Goal: Task Accomplishment & Management: Manage account settings

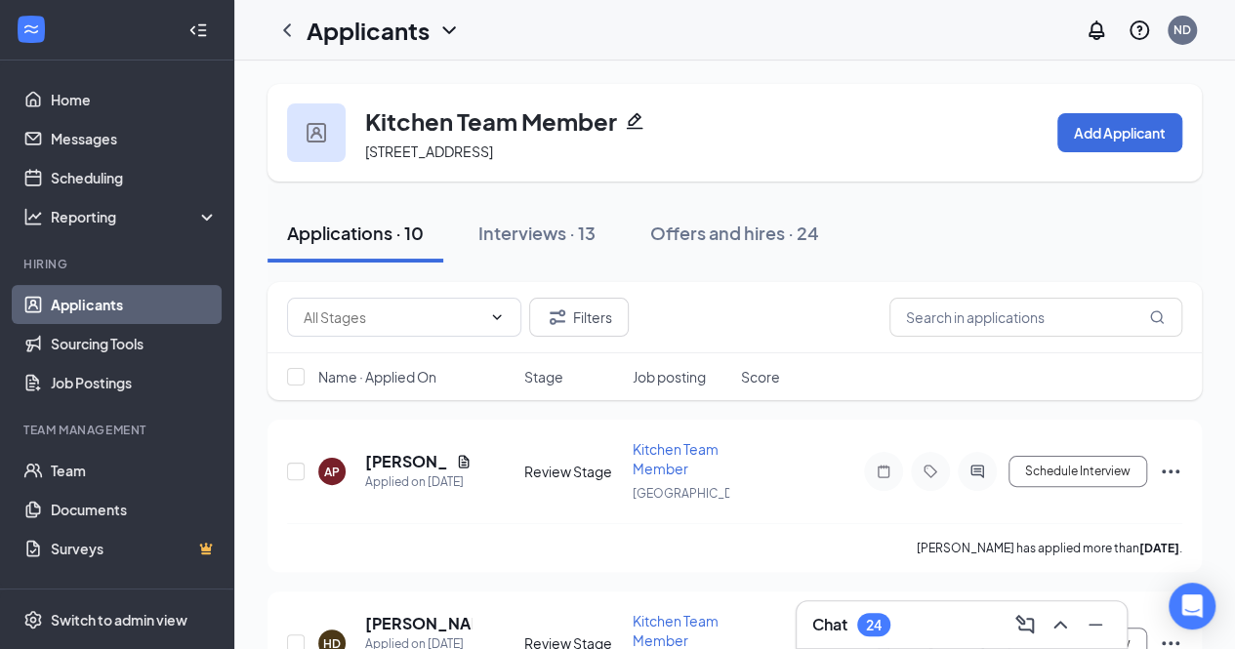
click at [857, 613] on div "Chat 24" at bounding box center [852, 624] width 78 height 23
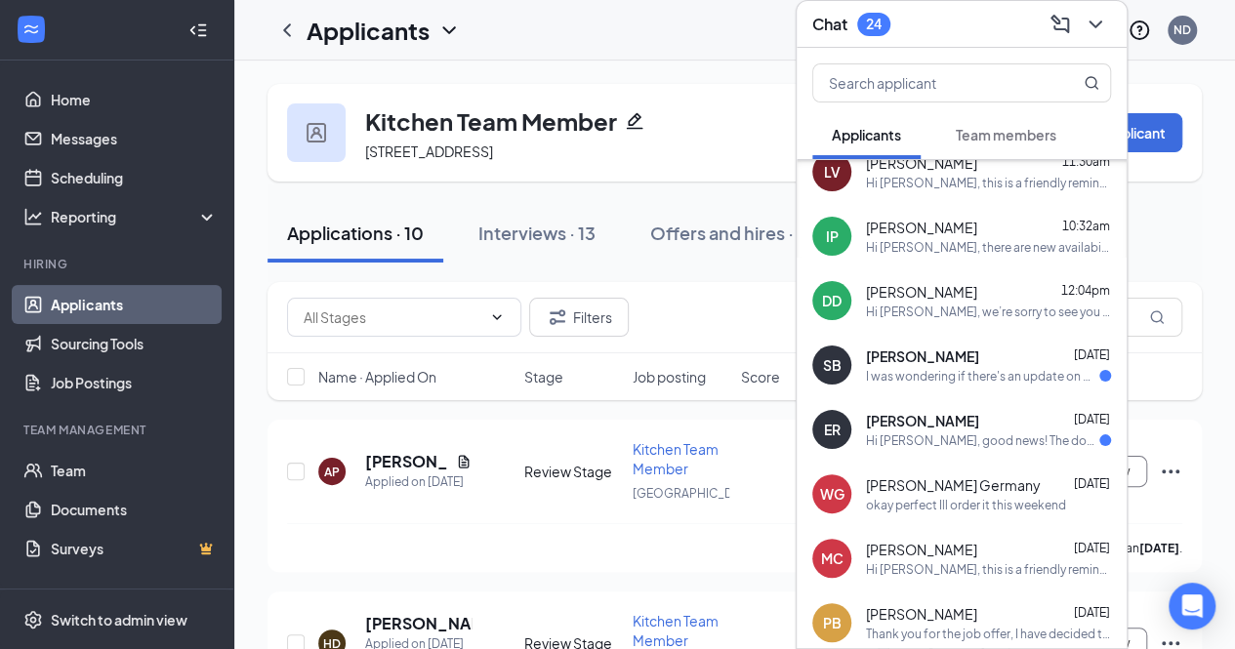
scroll to position [412, 0]
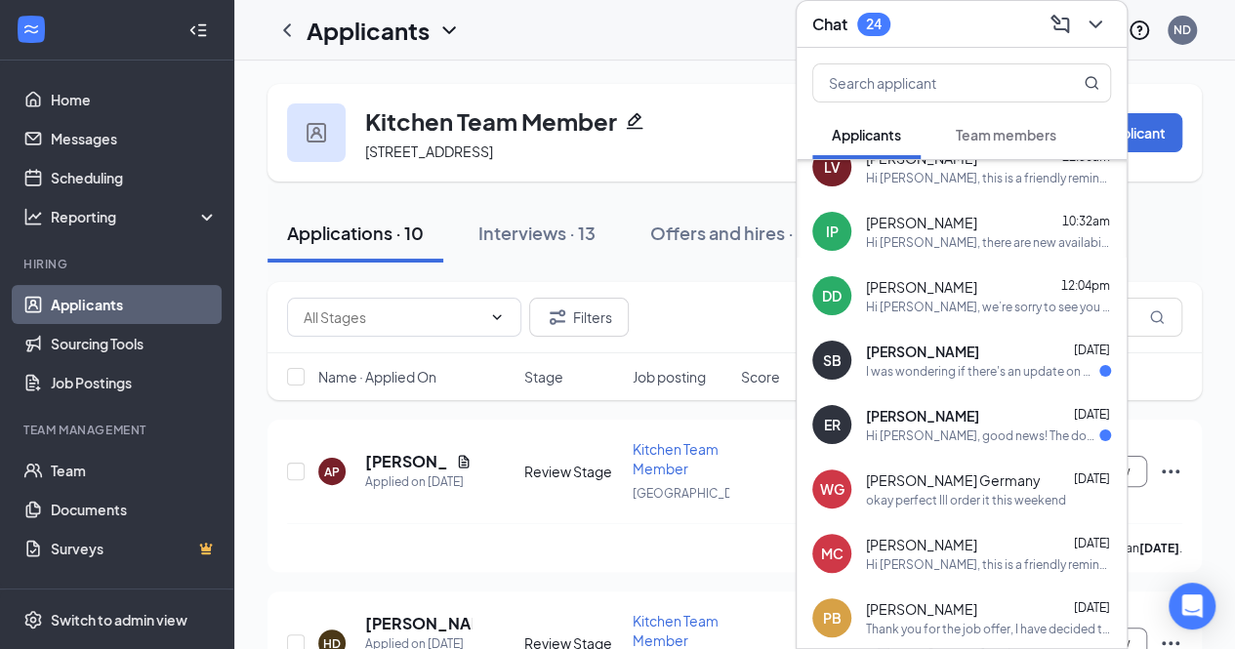
click at [949, 353] on span "[PERSON_NAME]" at bounding box center [922, 352] width 113 height 20
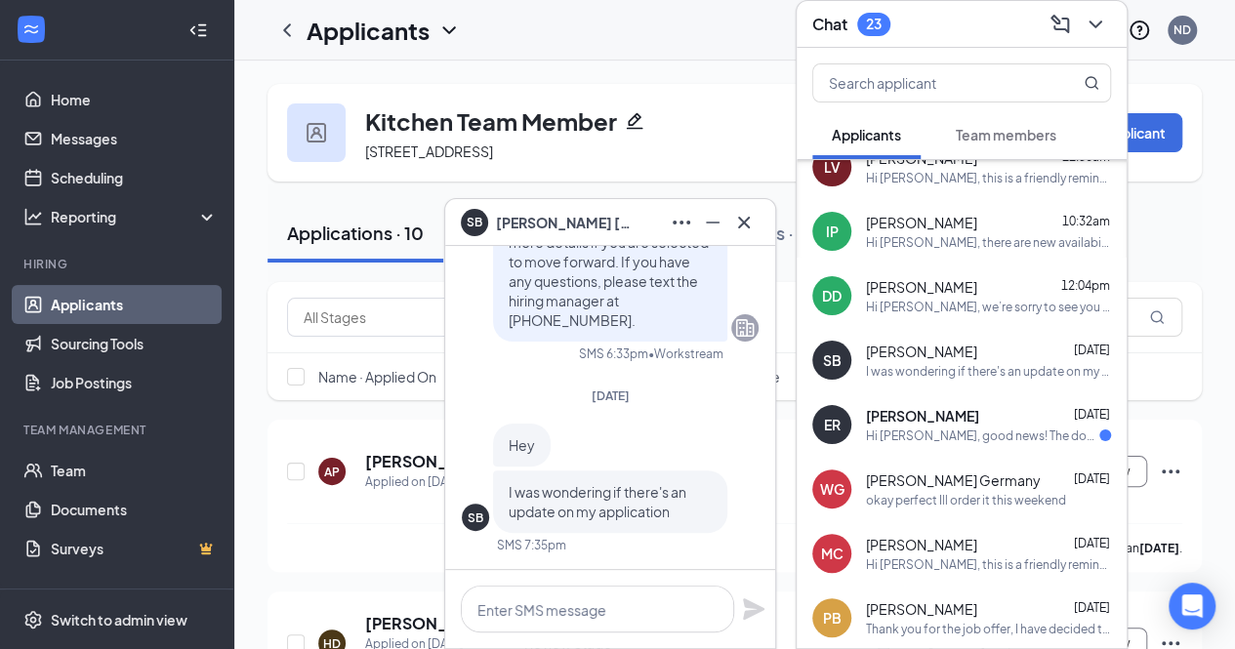
click at [939, 415] on span "[PERSON_NAME]" at bounding box center [922, 416] width 113 height 20
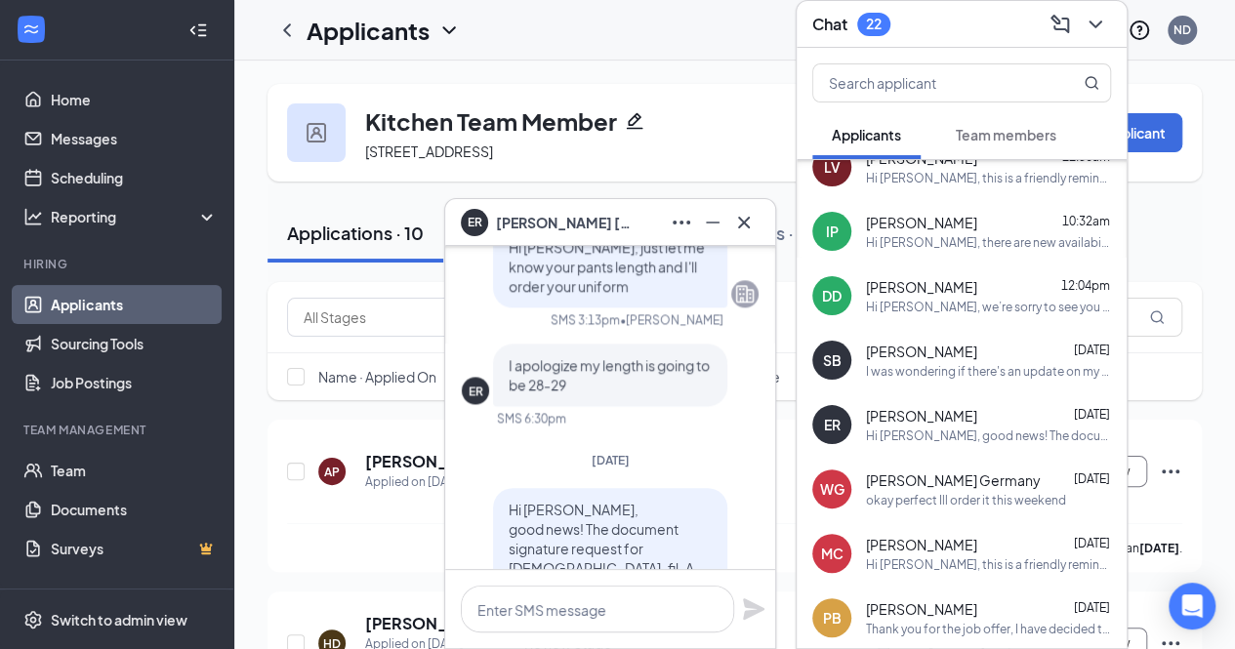
scroll to position [-253, 0]
click at [650, 396] on span "I apologize my length is going to be 28-29" at bounding box center [609, 376] width 201 height 37
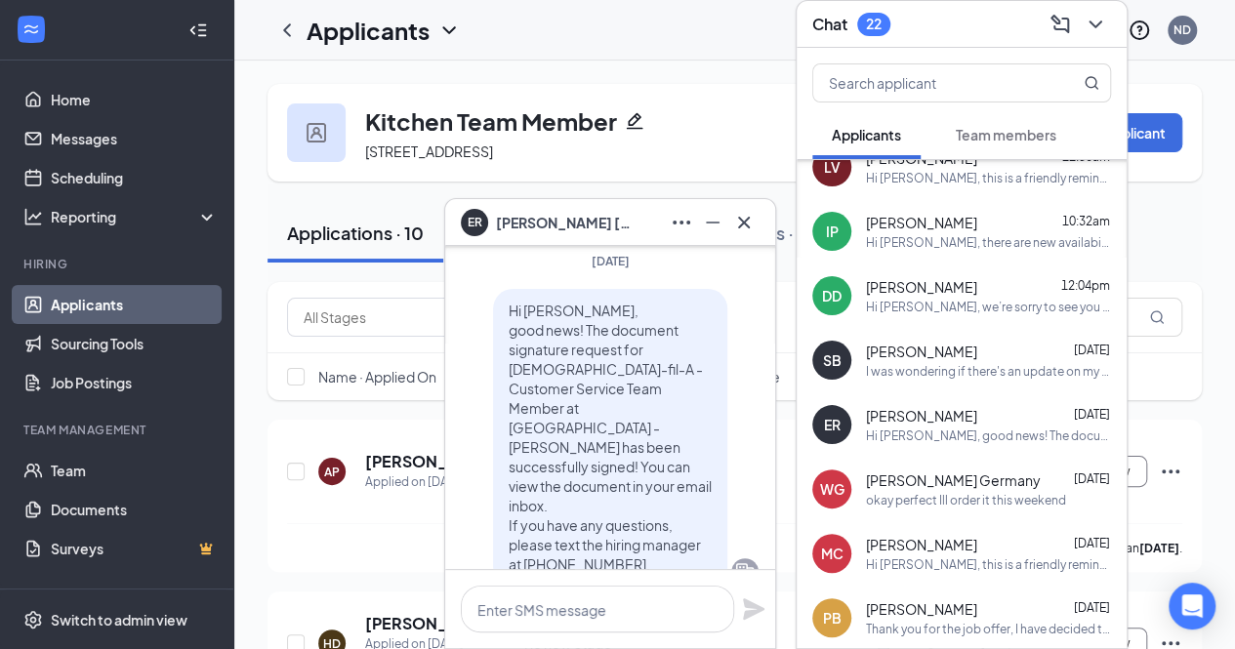
scroll to position [0, 0]
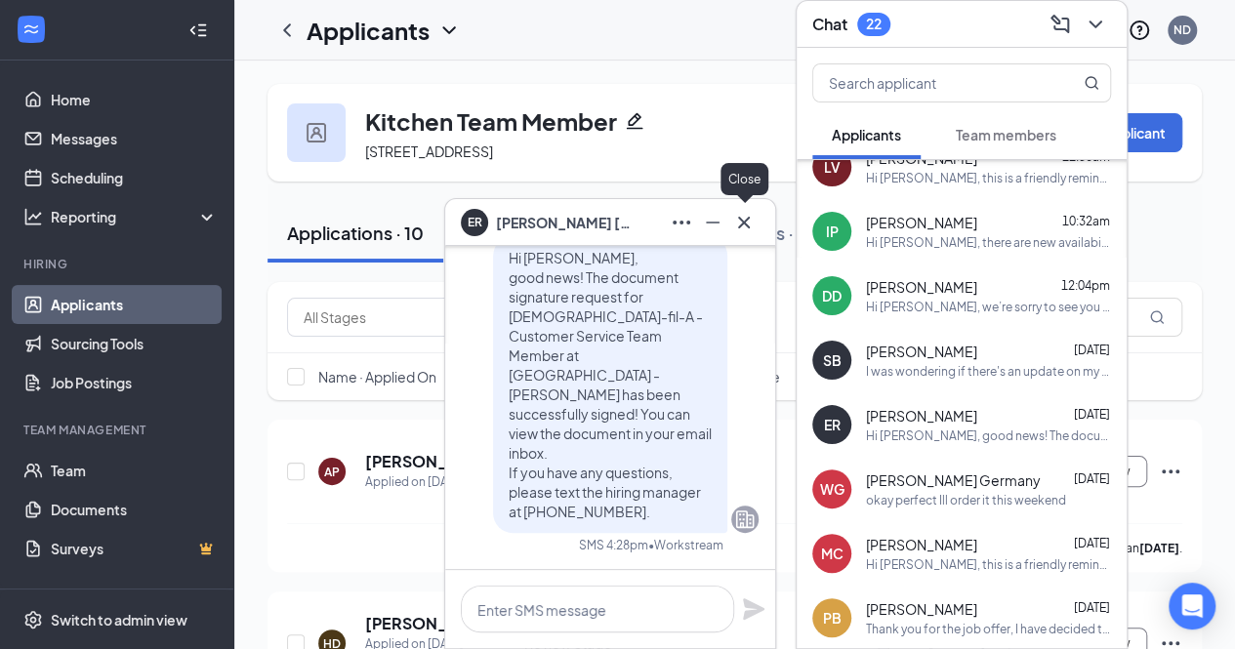
click at [745, 218] on icon "Cross" at bounding box center [743, 222] width 23 height 23
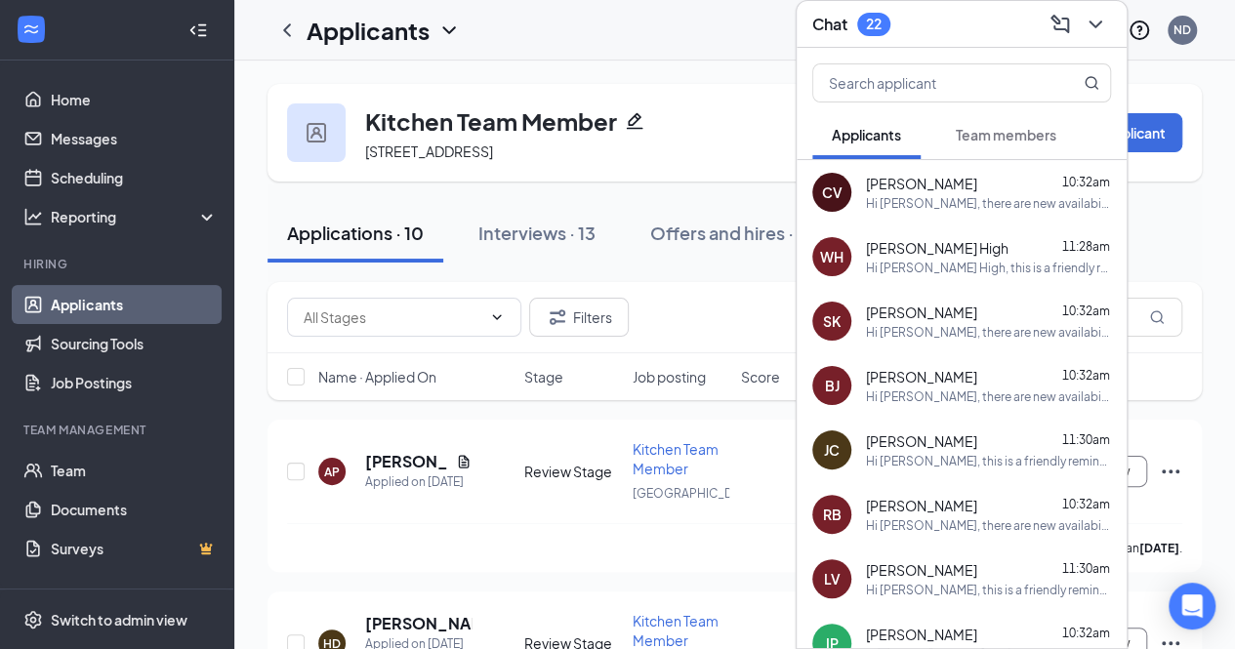
click at [697, 33] on div "Applicants ND" at bounding box center [734, 30] width 1001 height 61
click at [290, 24] on icon "ChevronLeft" at bounding box center [287, 29] width 8 height 13
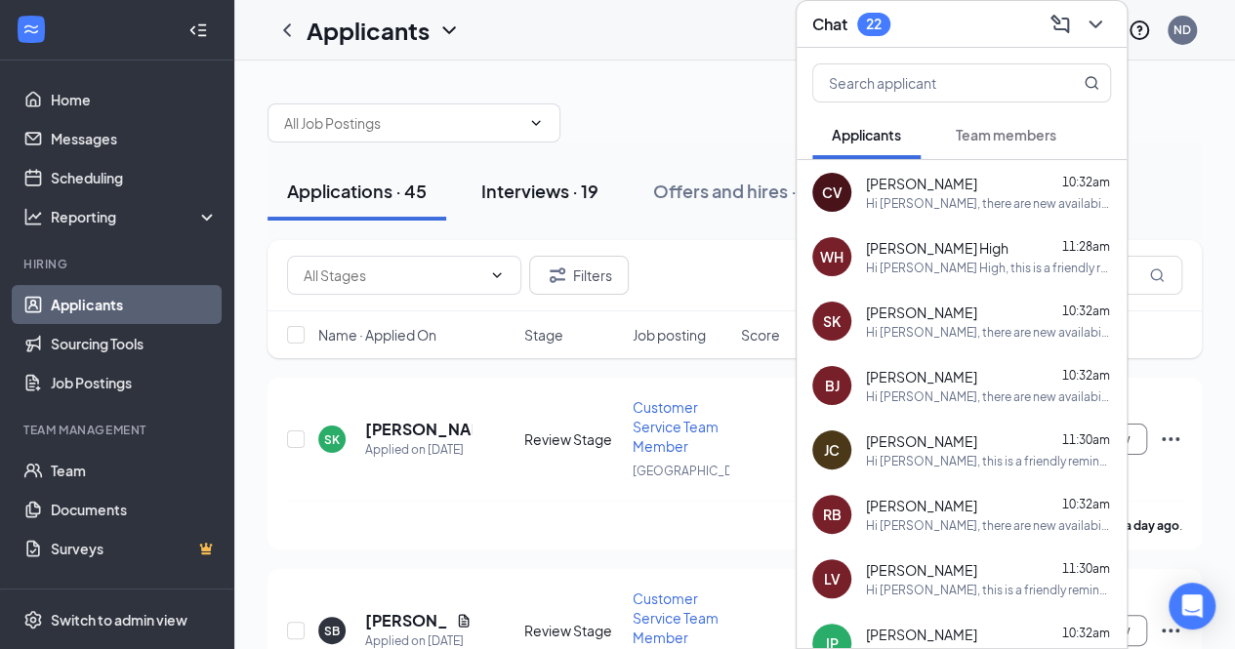
drag, startPoint x: 561, startPoint y: 202, endPoint x: 539, endPoint y: 194, distance: 22.9
click at [539, 194] on div "Interviews · 19" at bounding box center [539, 191] width 117 height 24
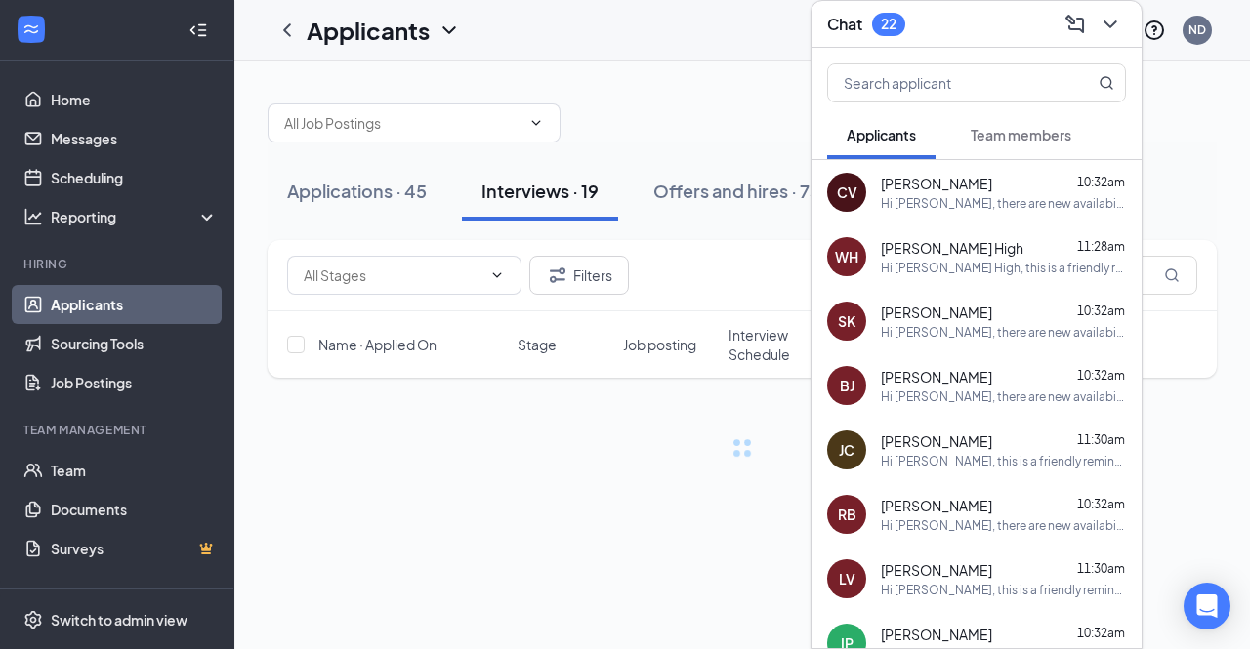
click at [539, 194] on div "Interviews · 19" at bounding box center [539, 191] width 117 height 24
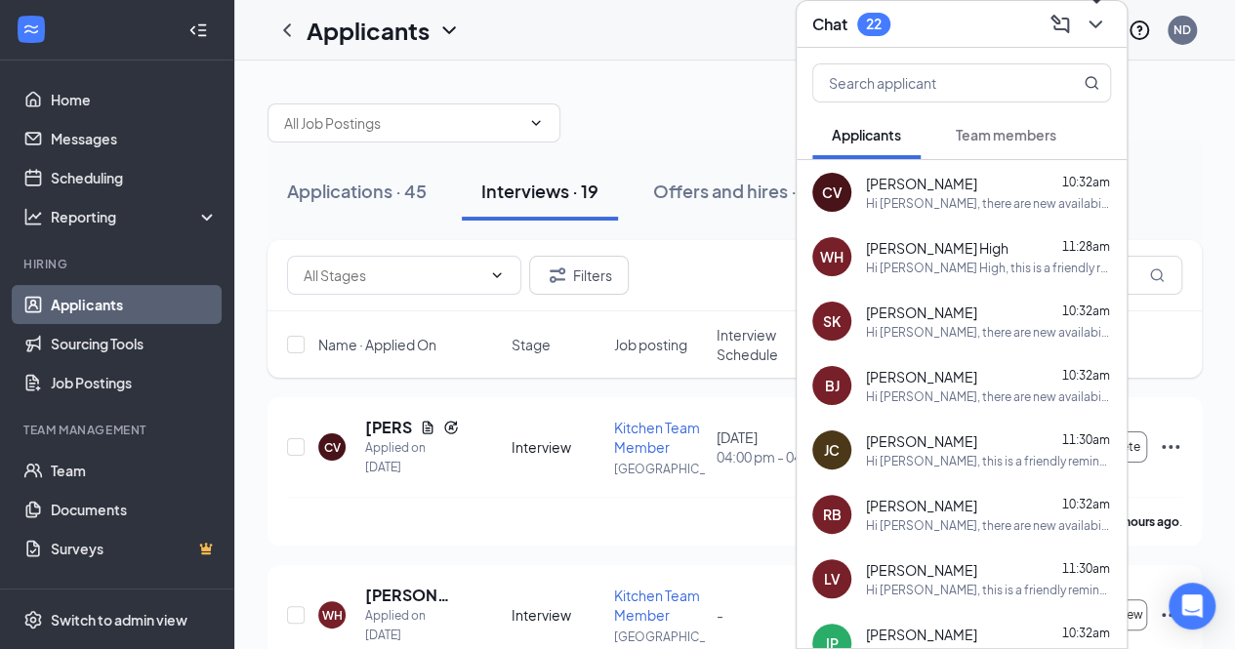
click at [1101, 30] on icon "ChevronDown" at bounding box center [1095, 24] width 23 height 23
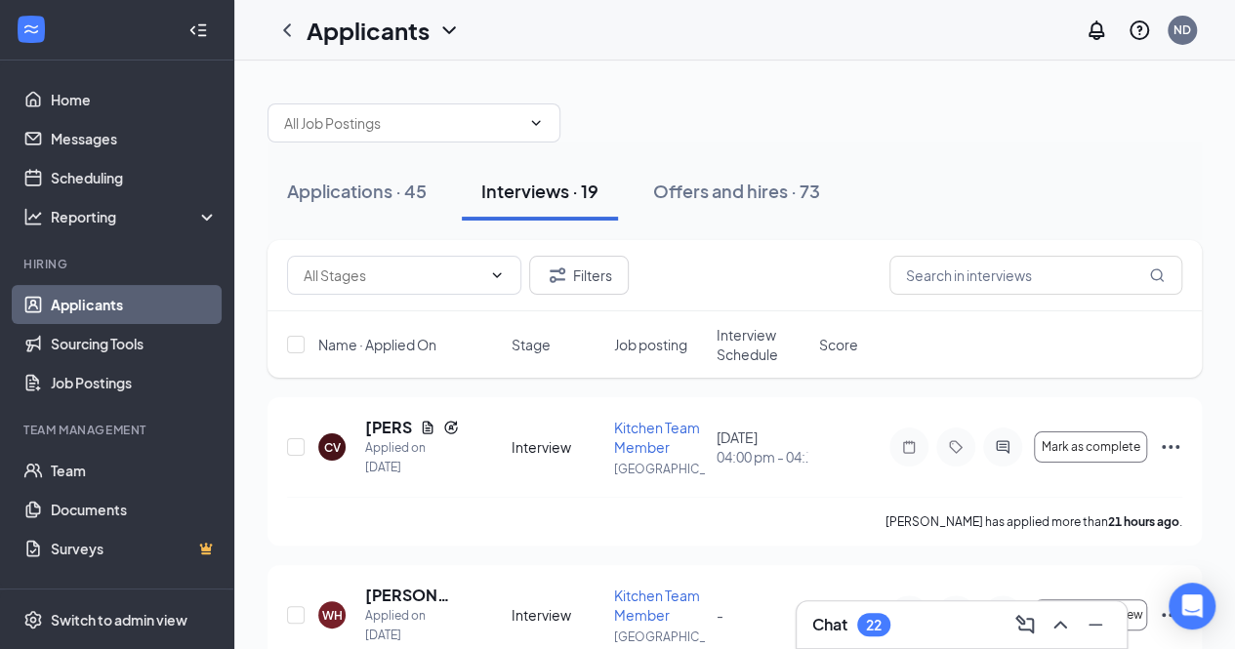
click at [730, 343] on span "Interview Schedule" at bounding box center [762, 344] width 91 height 39
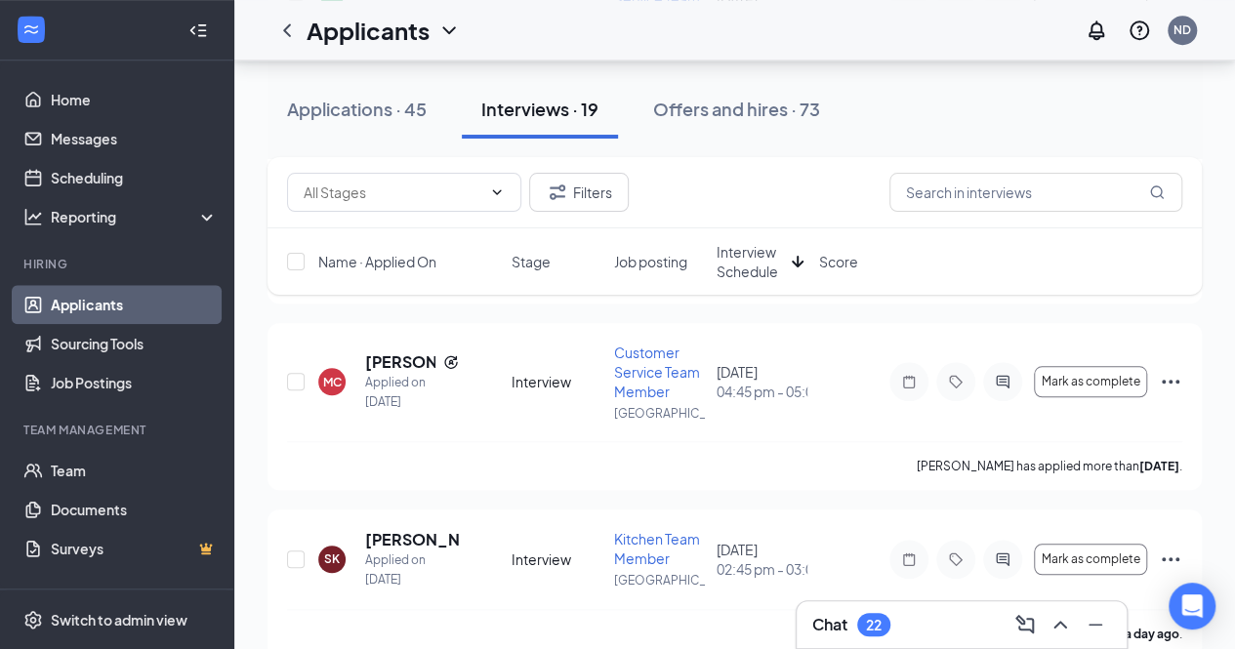
scroll to position [801, 0]
click at [388, 374] on h5 "[PERSON_NAME]" at bounding box center [400, 363] width 70 height 21
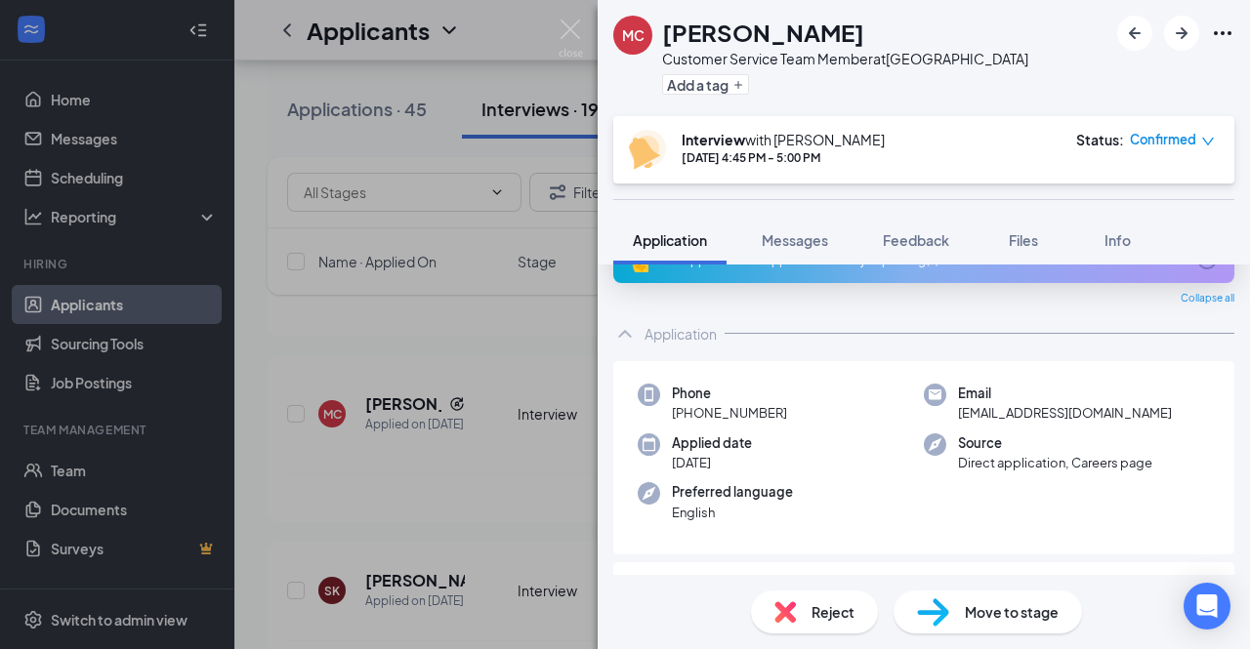
scroll to position [9, 0]
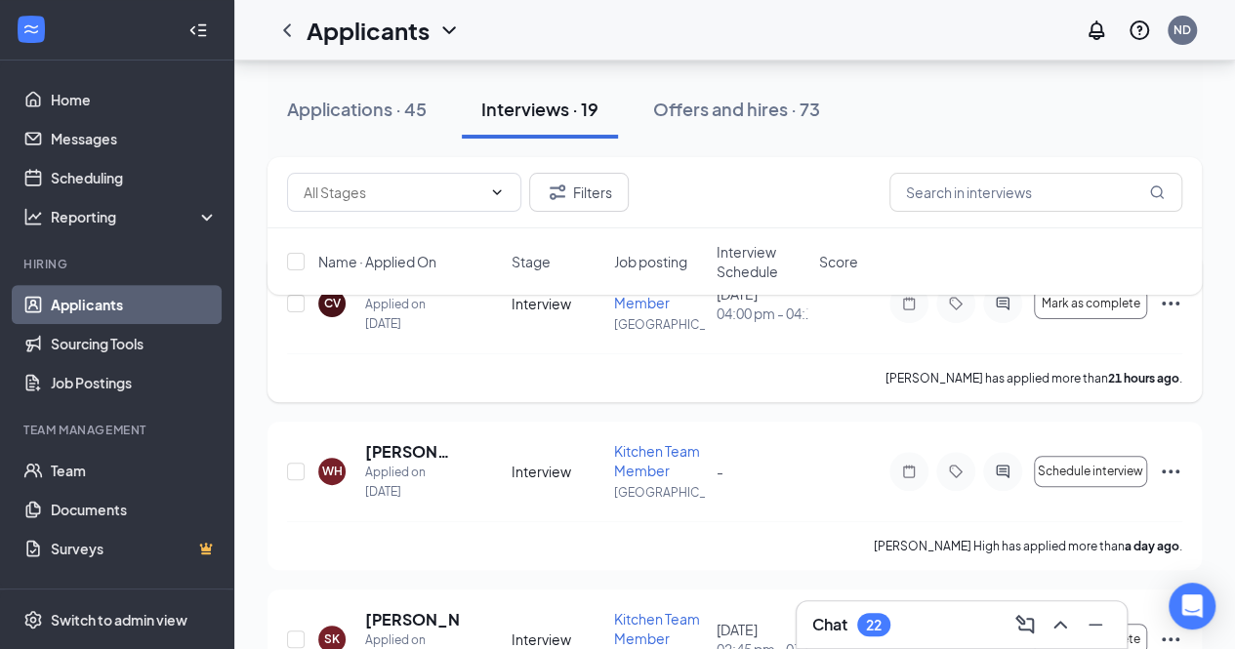
scroll to position [147, 0]
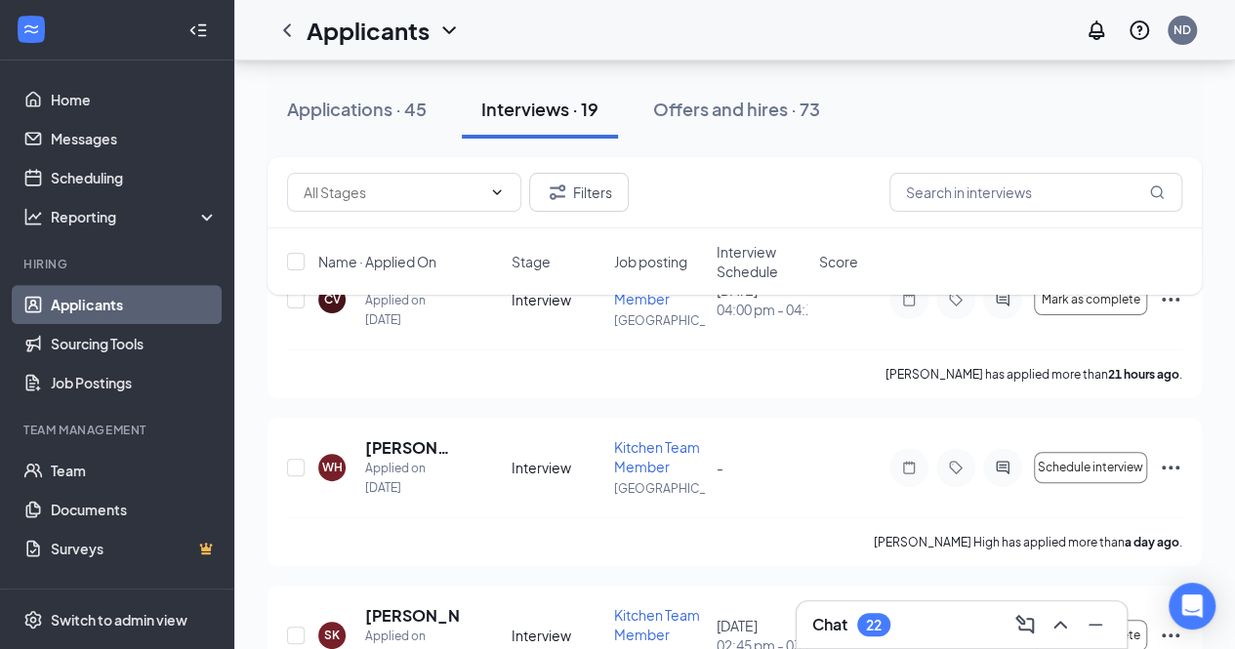
click at [748, 250] on span "Interview Schedule" at bounding box center [762, 261] width 91 height 39
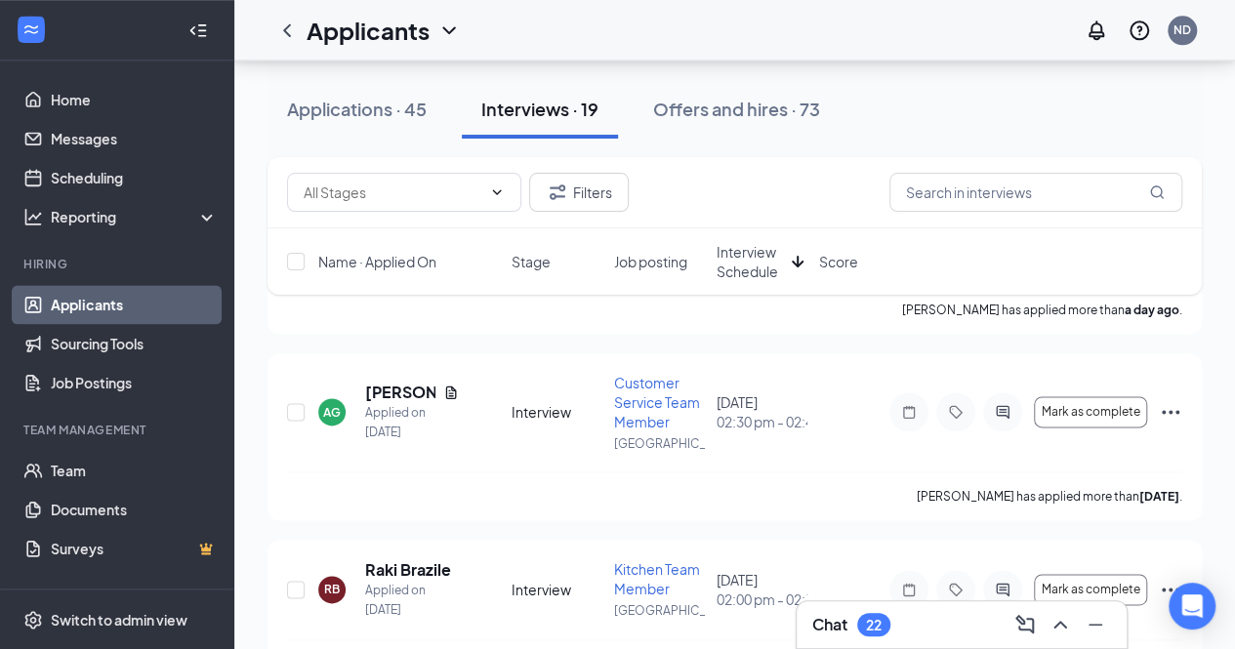
scroll to position [1084, 0]
